Goal: Task Accomplishment & Management: Manage account settings

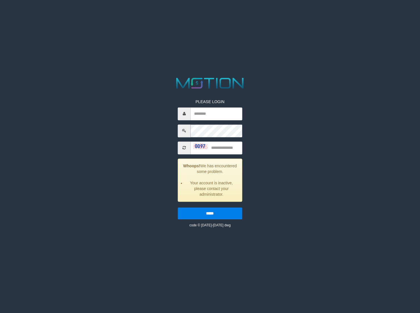
click at [202, 116] on input "text" at bounding box center [216, 113] width 51 height 13
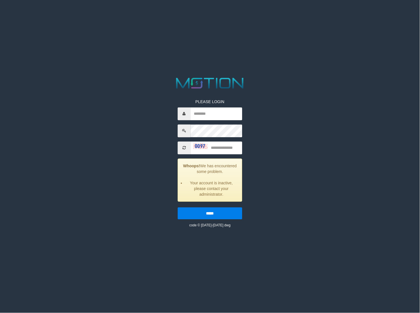
type input "*******"
